Goal: Transaction & Acquisition: Purchase product/service

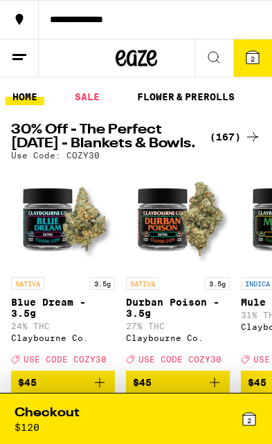
click at [251, 60] on span "2" at bounding box center [253, 59] width 4 height 8
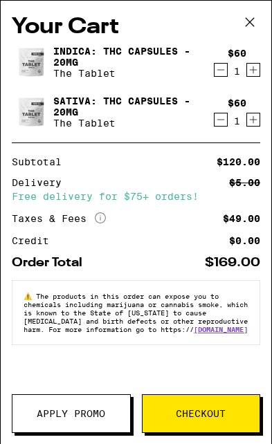
click at [219, 75] on icon "Decrement" at bounding box center [221, 70] width 12 height 17
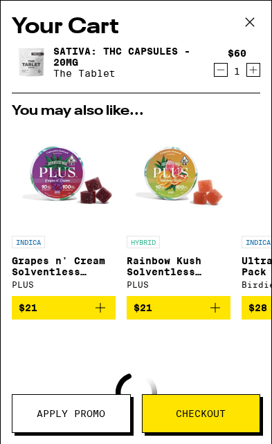
click at [215, 78] on icon "Decrement" at bounding box center [221, 70] width 12 height 17
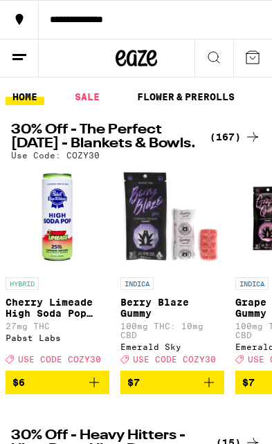
scroll to position [0, 1960]
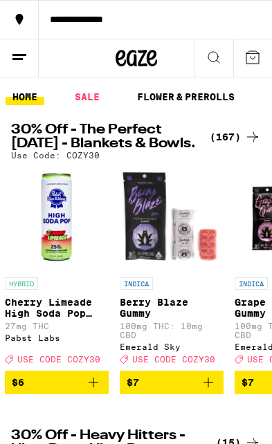
click at [100, 391] on icon "Add to bag" at bounding box center [93, 382] width 17 height 17
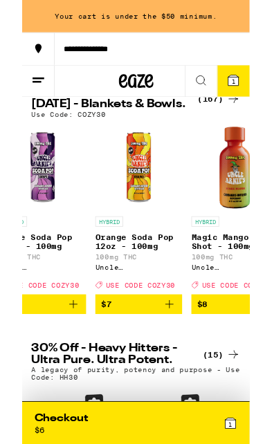
scroll to position [0, 2696]
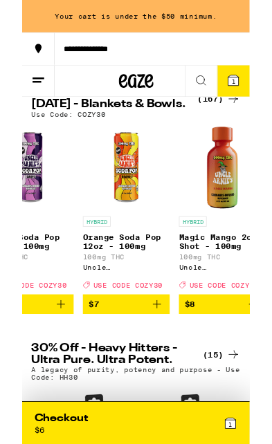
click at [158, 372] on icon "Add to bag" at bounding box center [161, 364] width 17 height 17
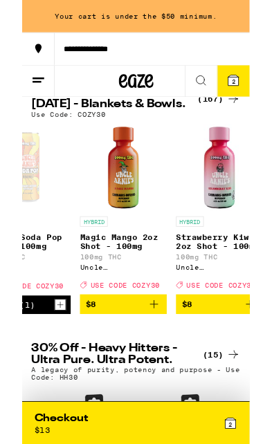
scroll to position [0, 2816]
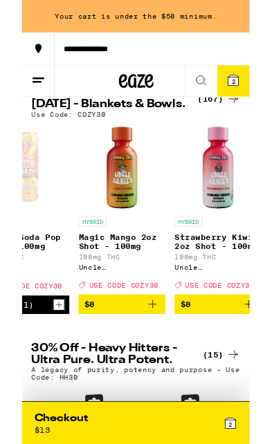
click at [5, 68] on div at bounding box center [19, 58] width 39 height 39
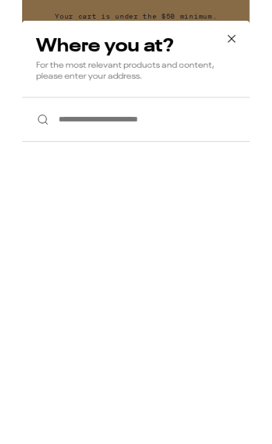
click at [253, 42] on icon at bounding box center [250, 46] width 21 height 21
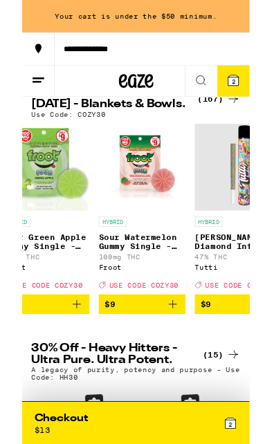
scroll to position [0, 3709]
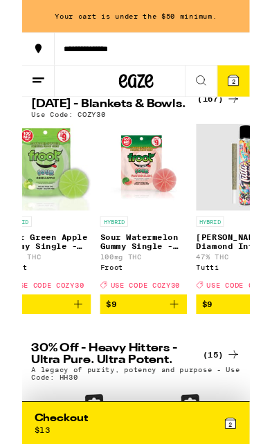
click at [183, 372] on icon "Add to bag" at bounding box center [182, 364] width 17 height 17
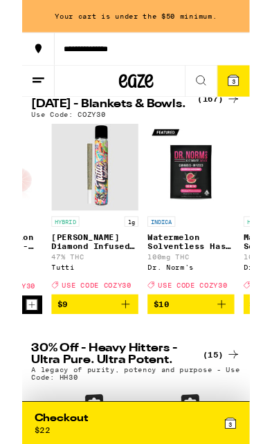
scroll to position [0, 3885]
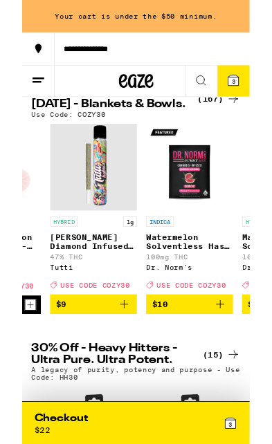
click at [120, 376] on button "$9" at bounding box center [85, 364] width 104 height 24
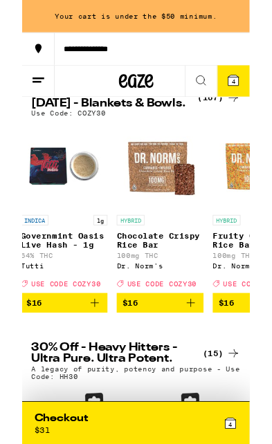
scroll to position [0, 7136]
click at [85, 371] on icon "Add to bag" at bounding box center [87, 362] width 17 height 17
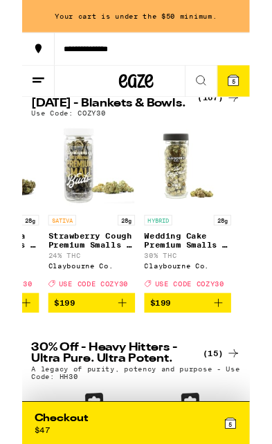
scroll to position [0, 18939]
click at [251, 97] on span "5" at bounding box center [253, 97] width 4 height 8
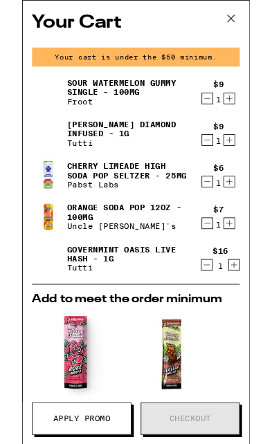
click at [251, 19] on icon at bounding box center [249, 22] width 21 height 21
